Goal: Transaction & Acquisition: Purchase product/service

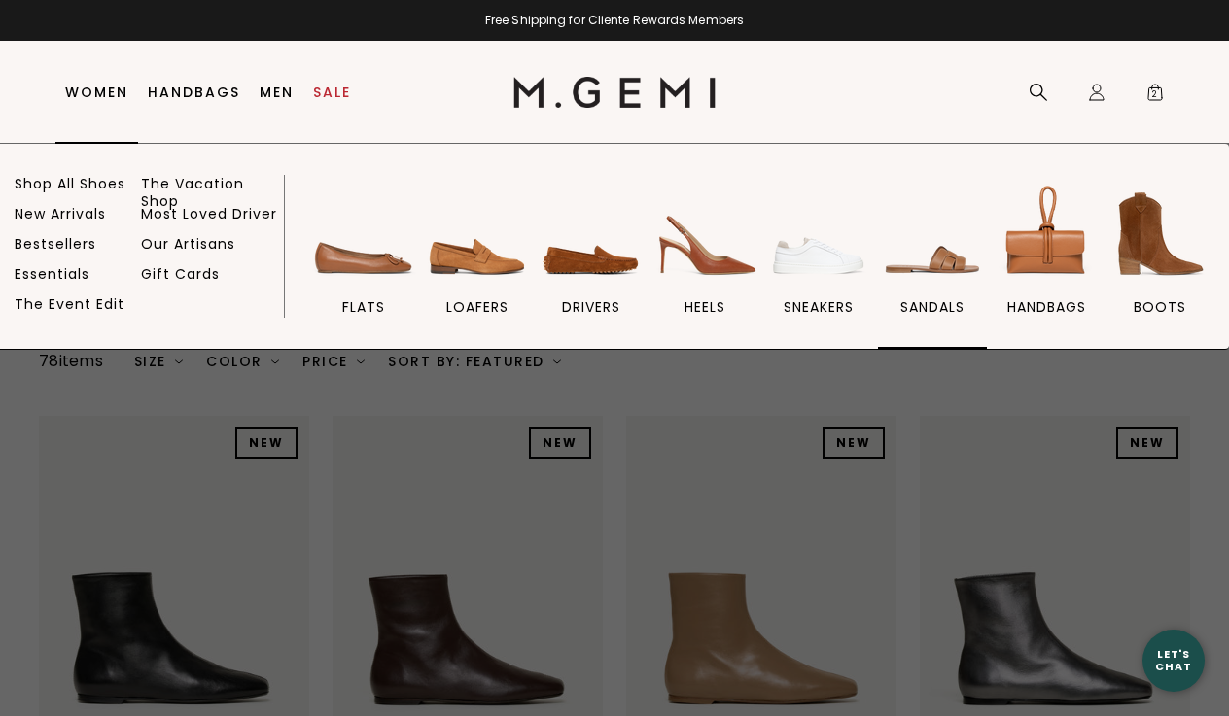
click at [939, 305] on span "sandals" at bounding box center [932, 306] width 64 height 17
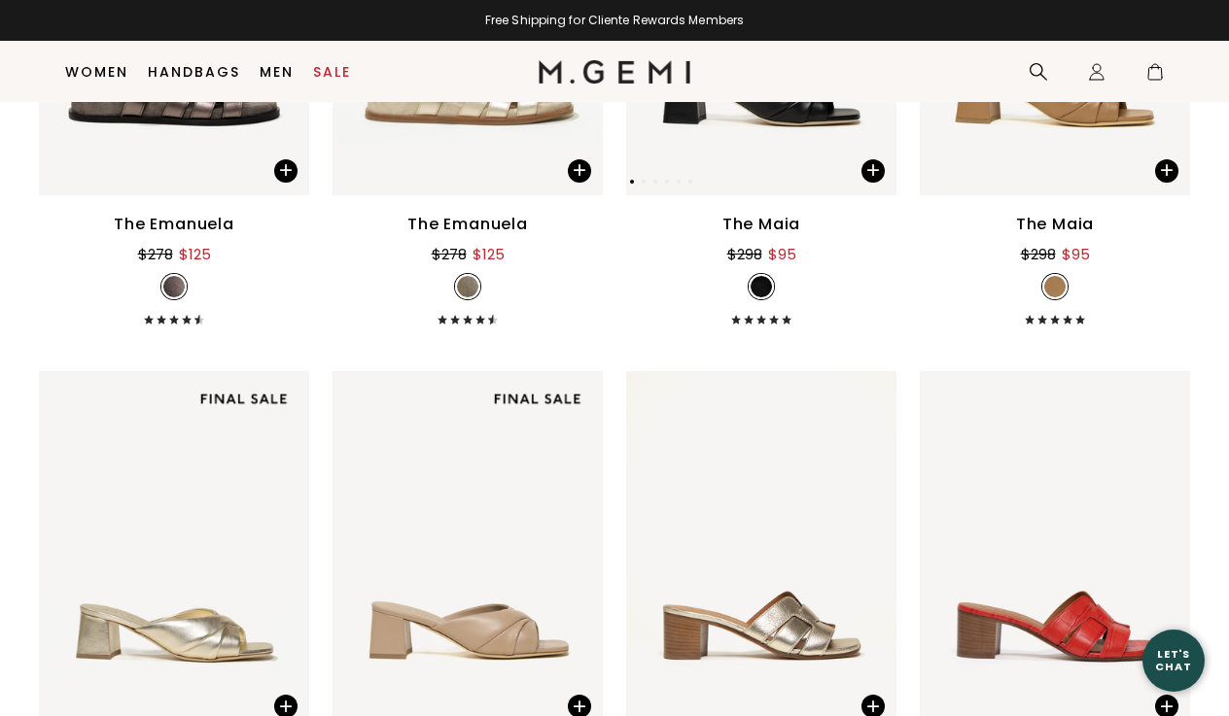
scroll to position [5496, 0]
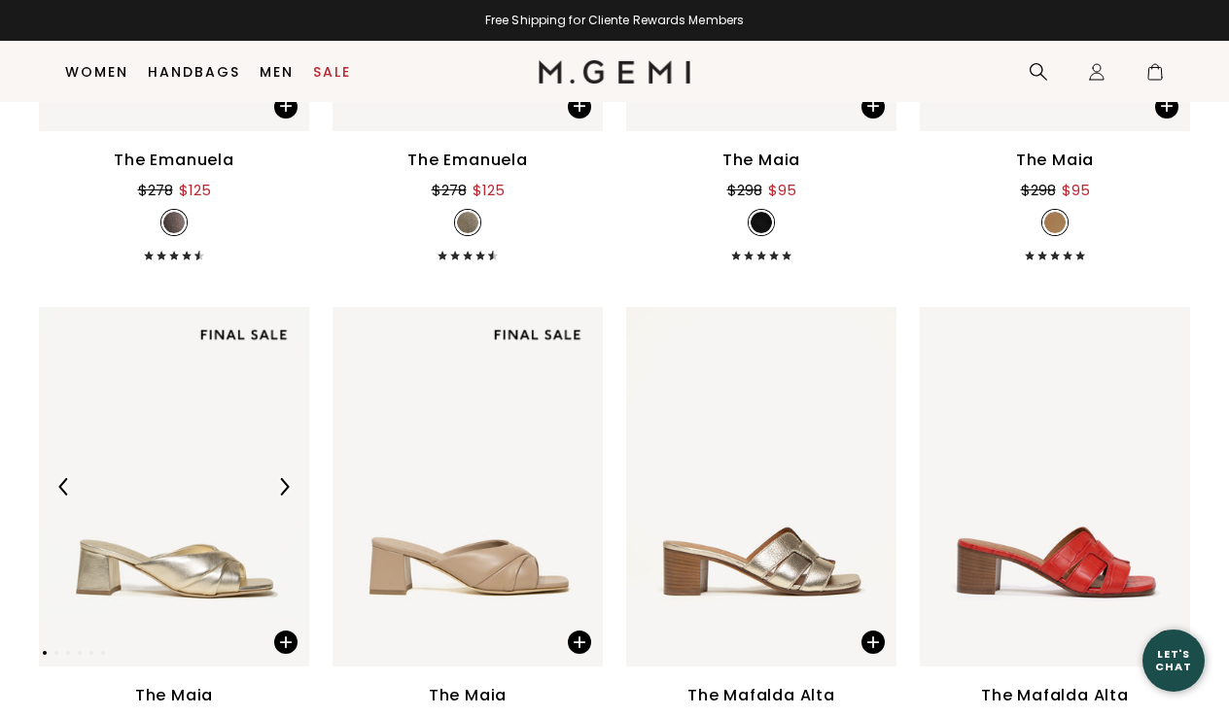
click at [200, 586] on img at bounding box center [174, 487] width 270 height 361
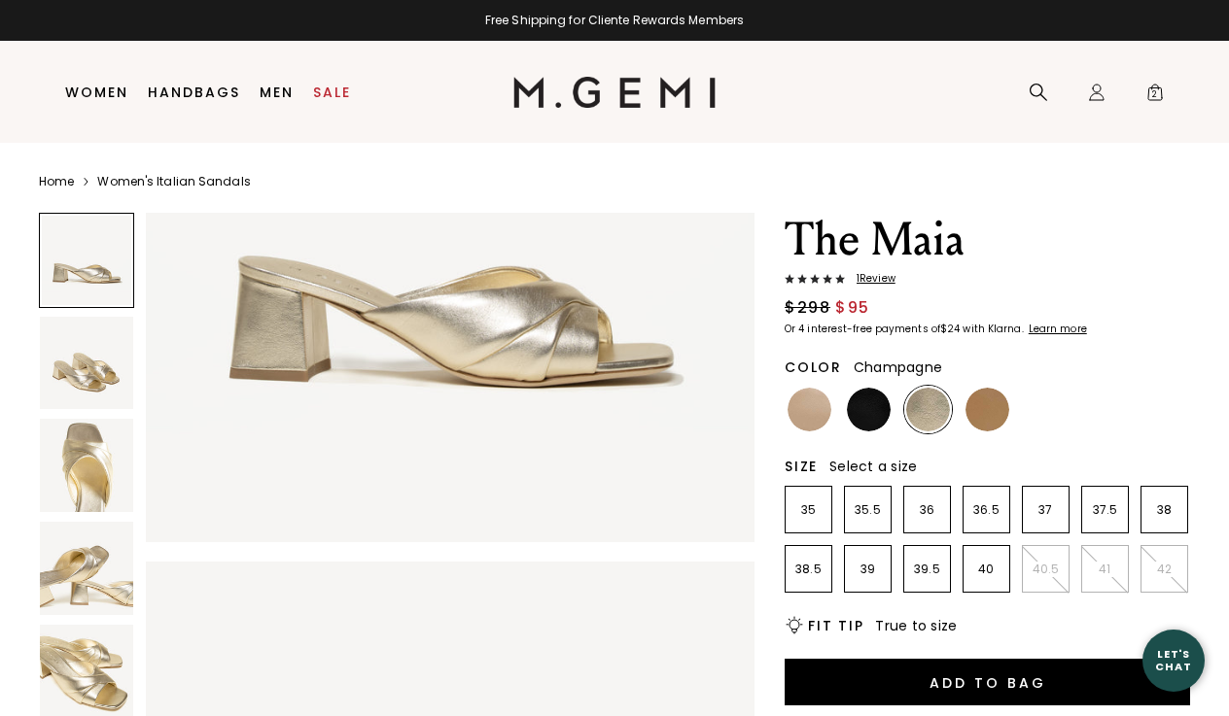
scroll to position [283, 0]
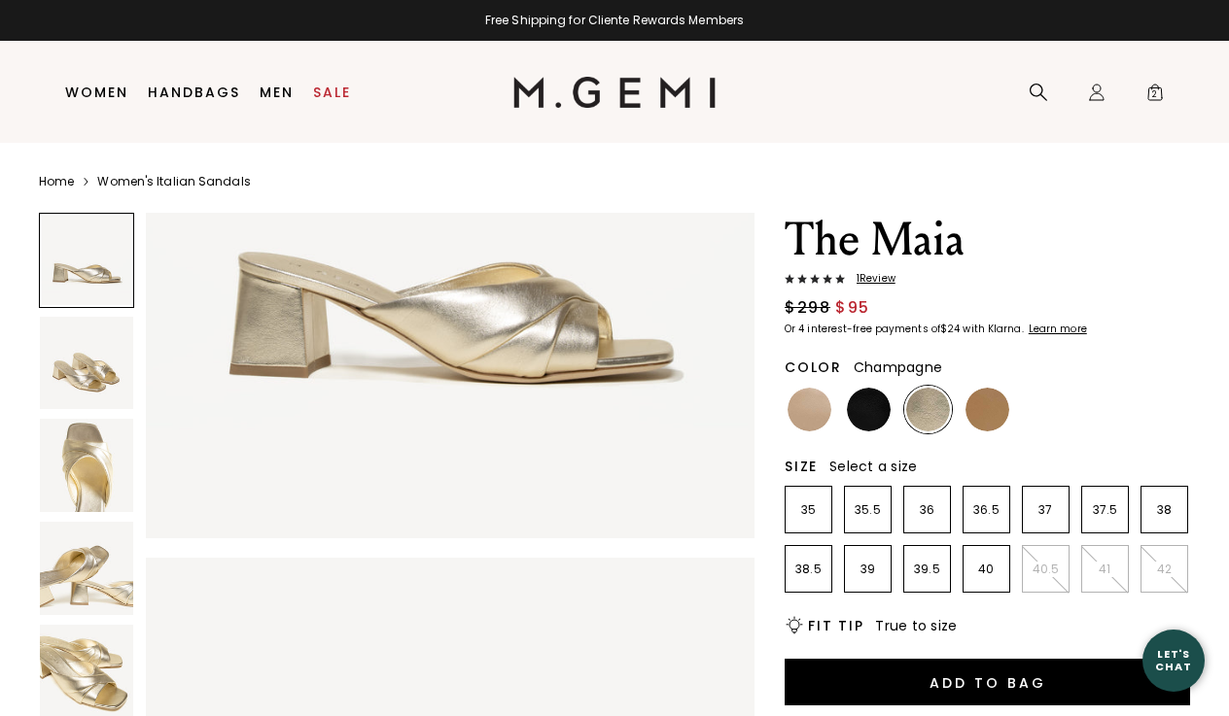
click at [99, 450] on img at bounding box center [86, 465] width 93 height 93
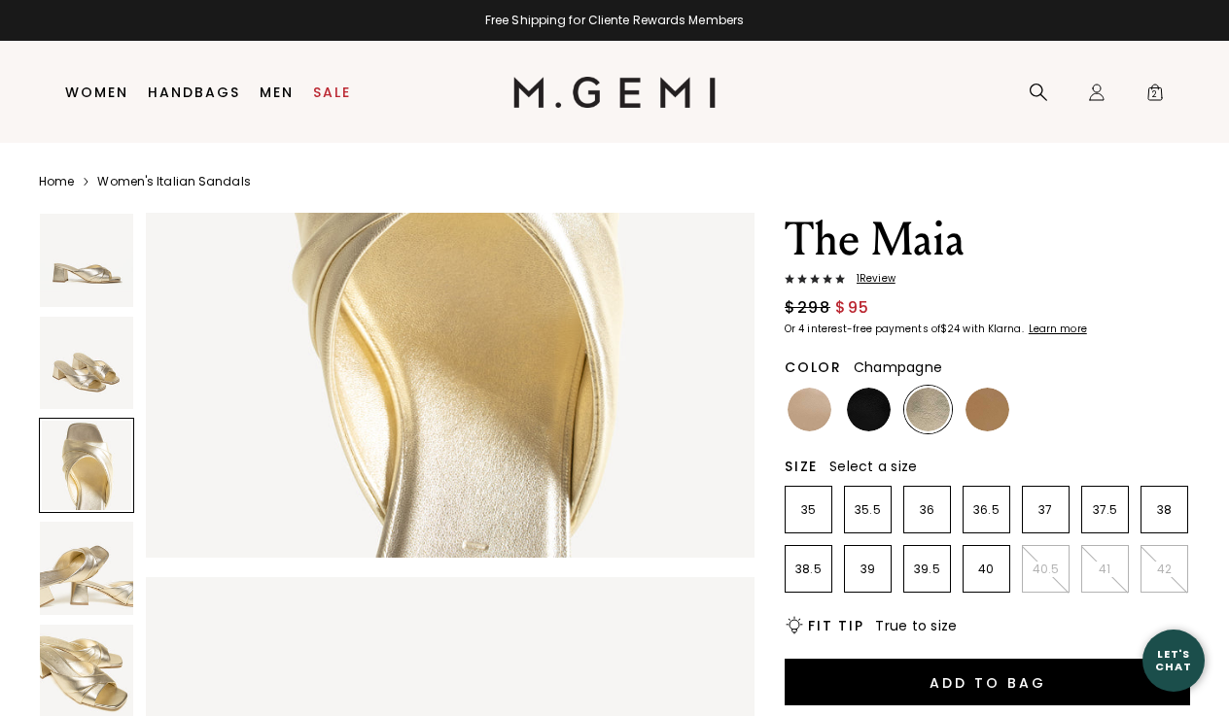
scroll to position [1524, 0]
click at [93, 568] on img at bounding box center [86, 568] width 93 height 93
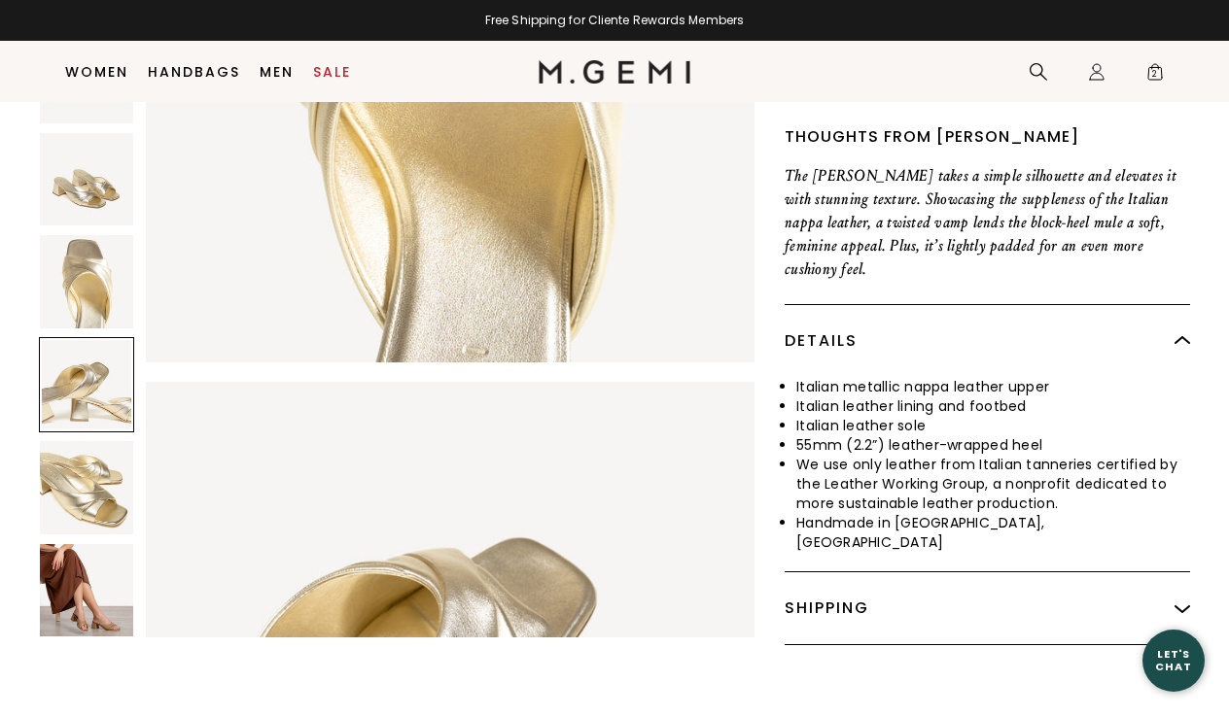
scroll to position [1506, 0]
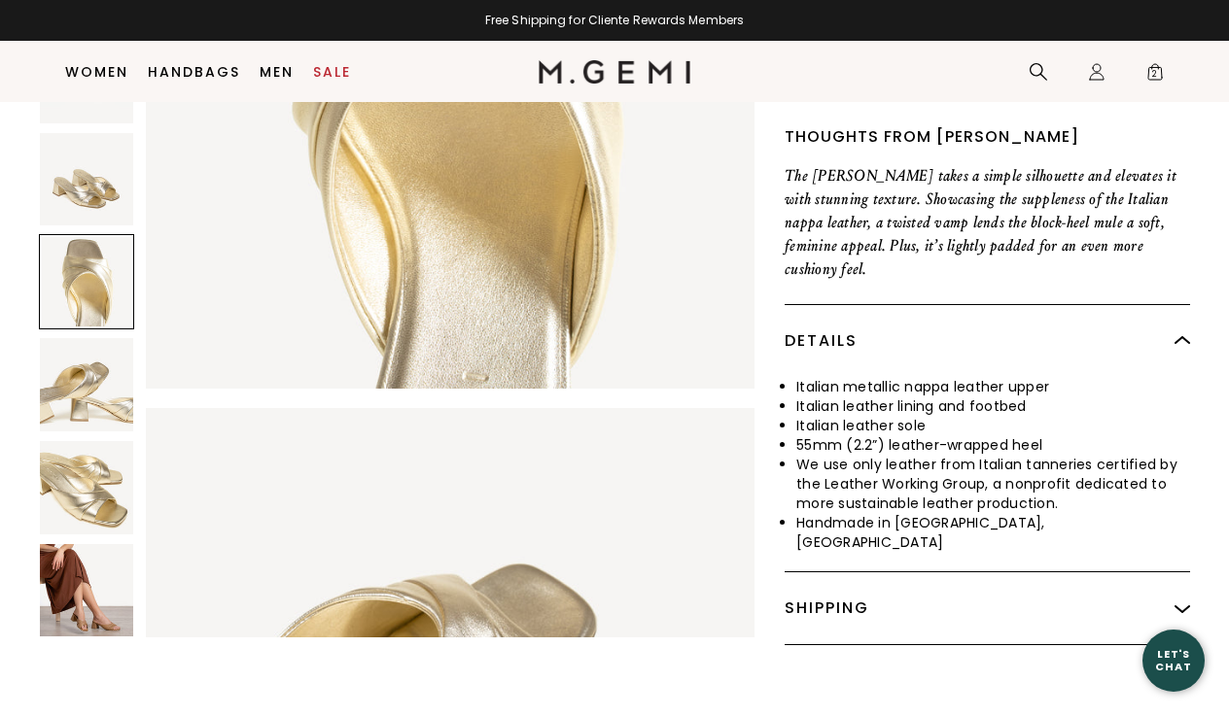
click at [91, 338] on img at bounding box center [86, 384] width 93 height 93
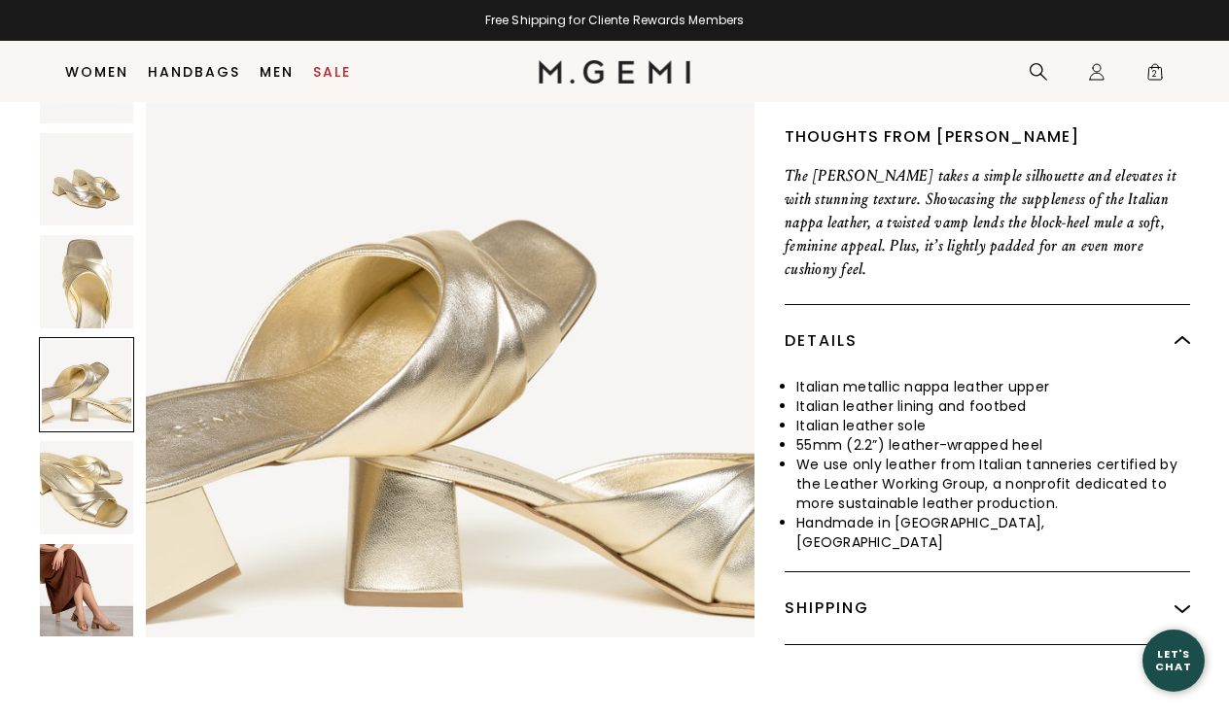
scroll to position [1885, 0]
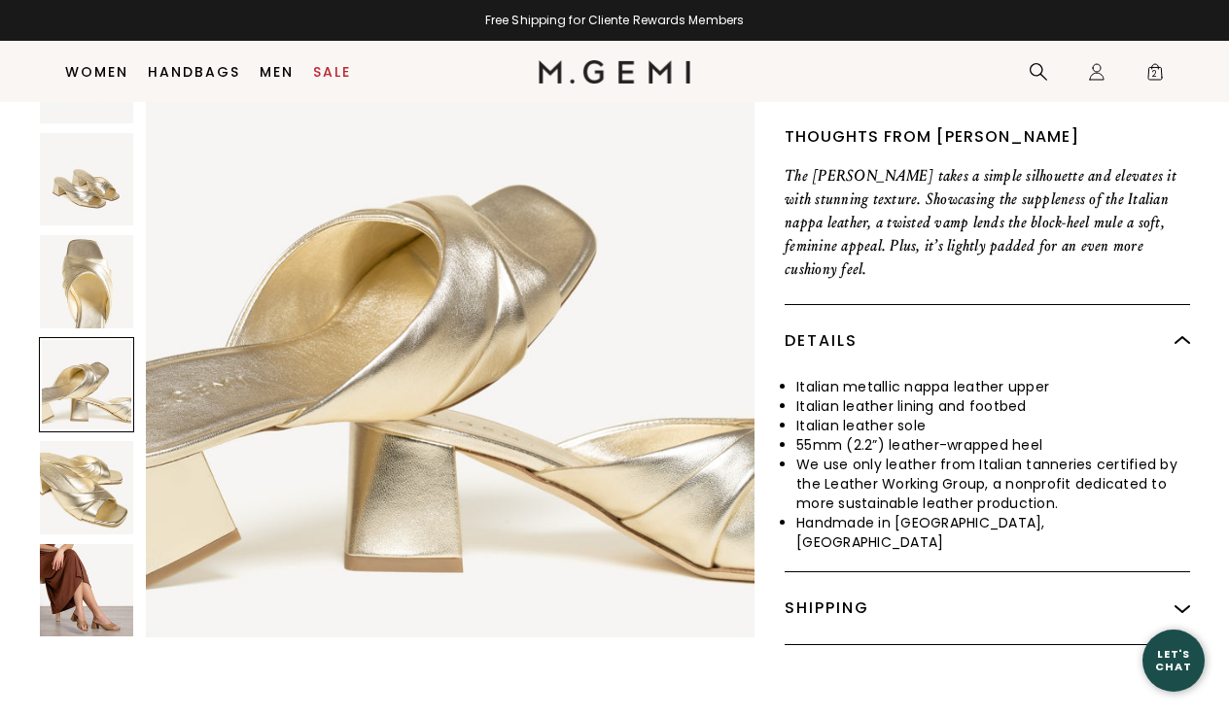
click at [92, 441] on img at bounding box center [86, 487] width 93 height 93
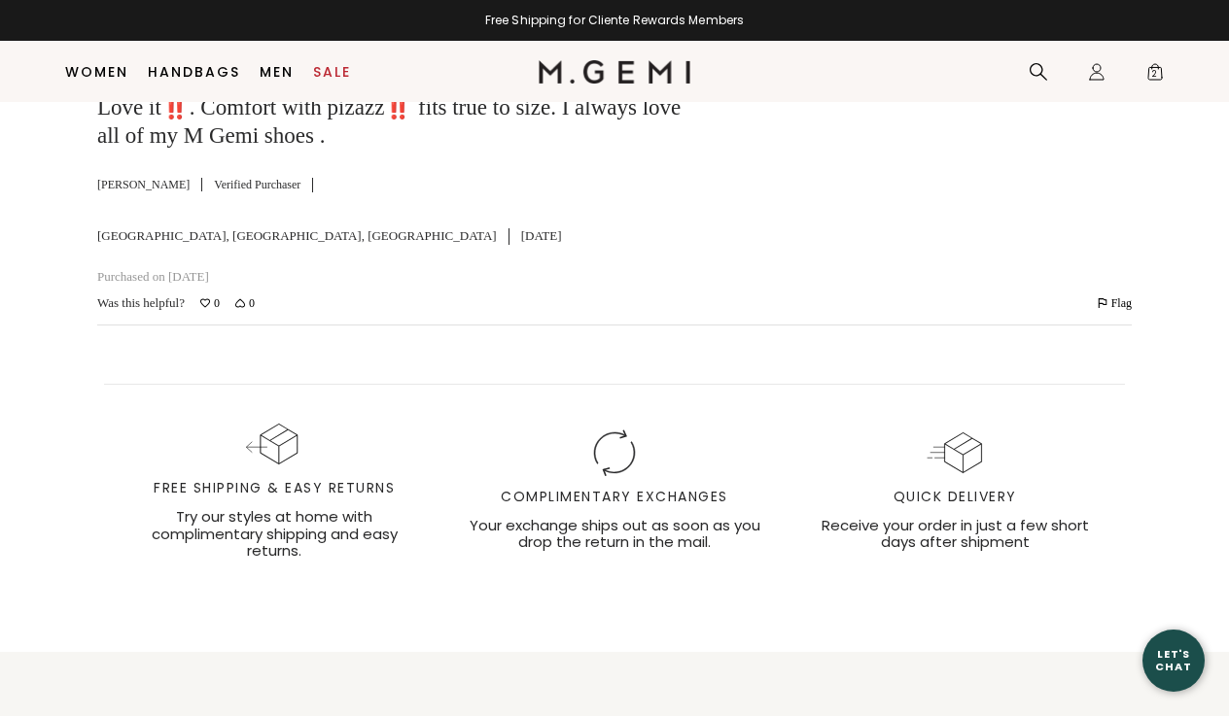
scroll to position [3072, 0]
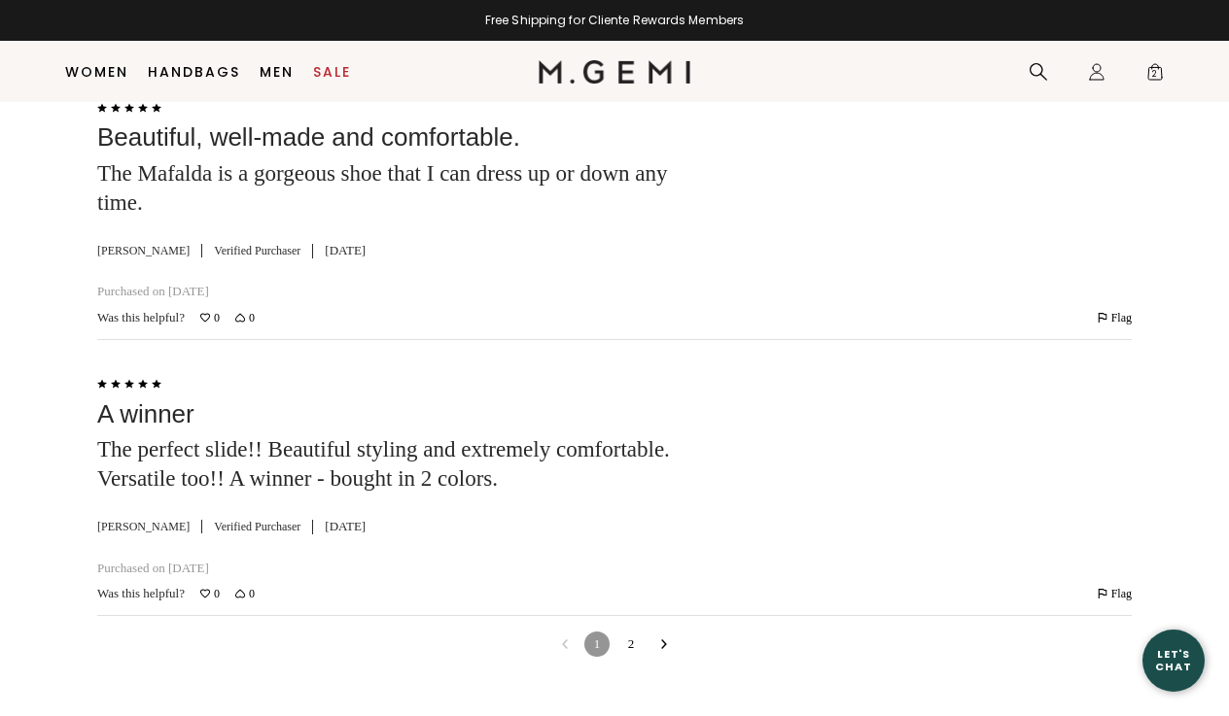
scroll to position [5711, 0]
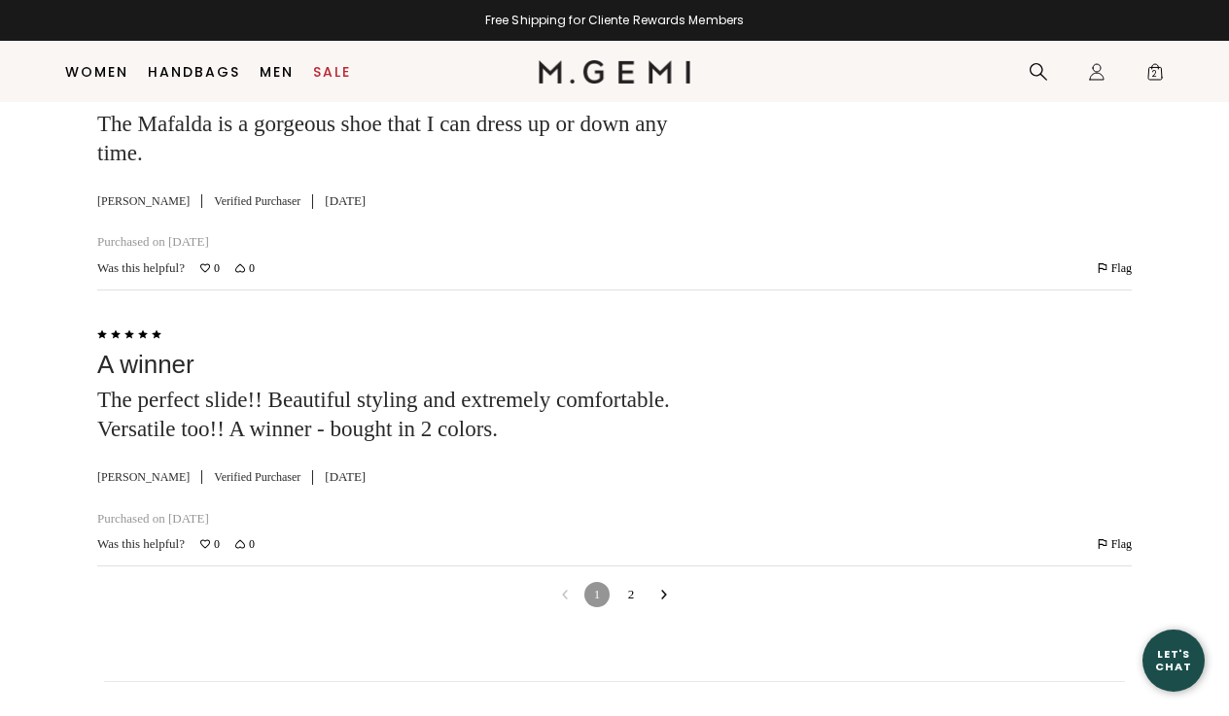
click at [663, 590] on icon "Go to next reviews" at bounding box center [664, 595] width 10 height 10
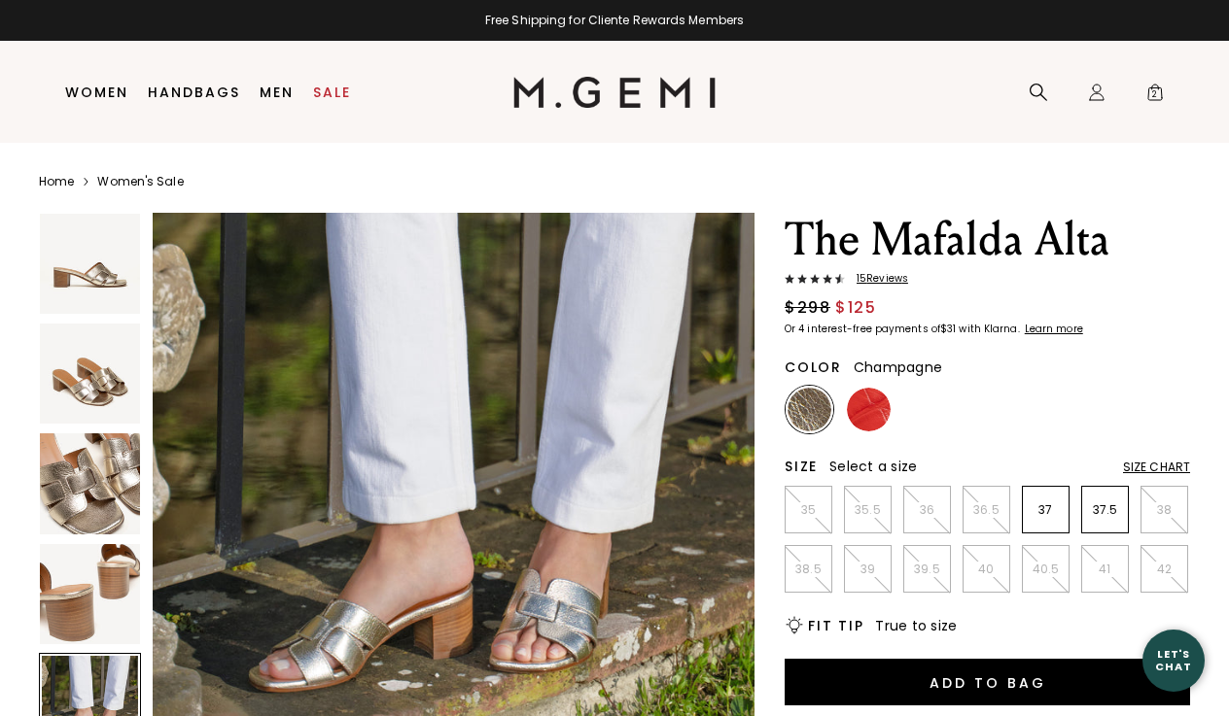
scroll to position [0, 0]
